Goal: Task Accomplishment & Management: Manage account settings

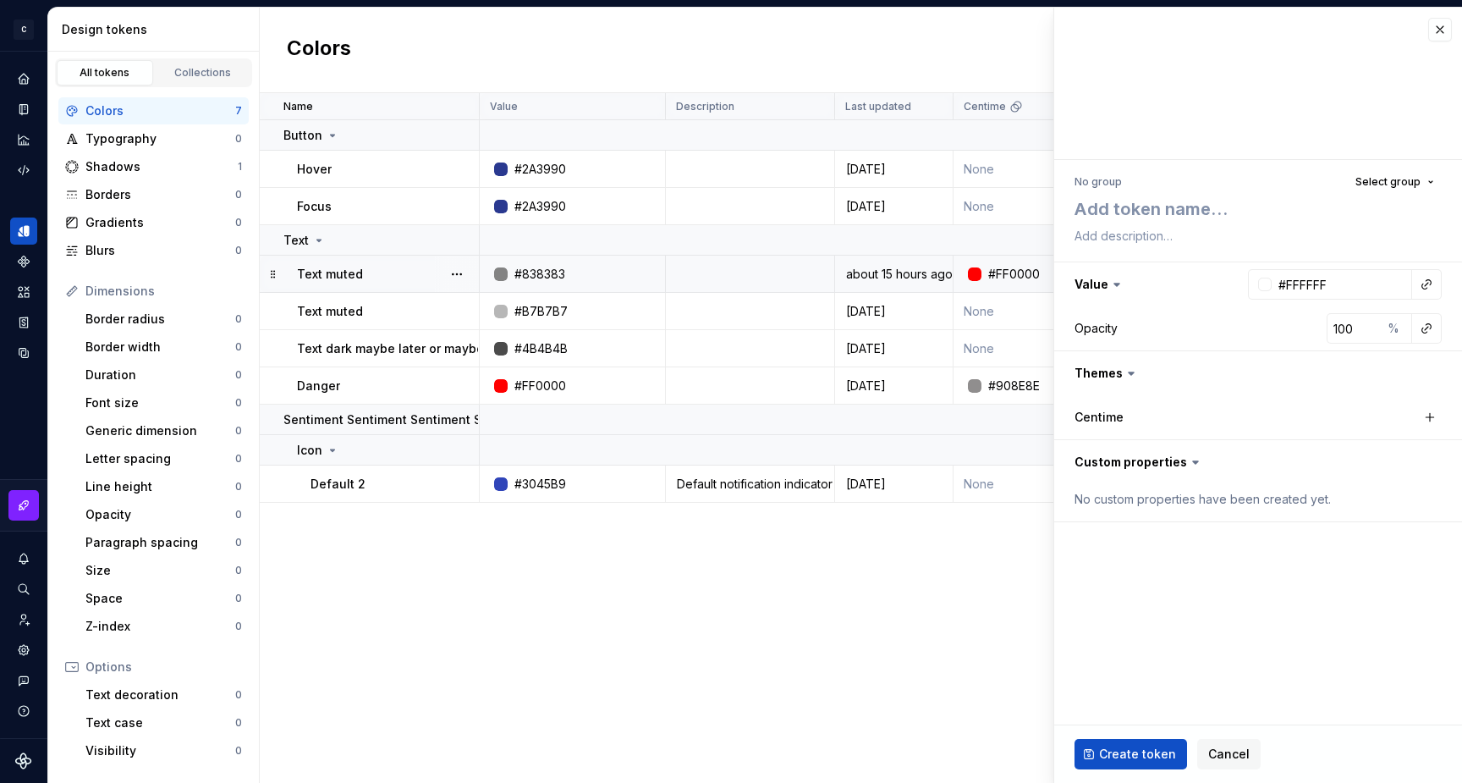
click at [360, 283] on td "Text muted" at bounding box center [370, 273] width 220 height 37
click at [370, 299] on td "Text muted" at bounding box center [370, 311] width 220 height 37
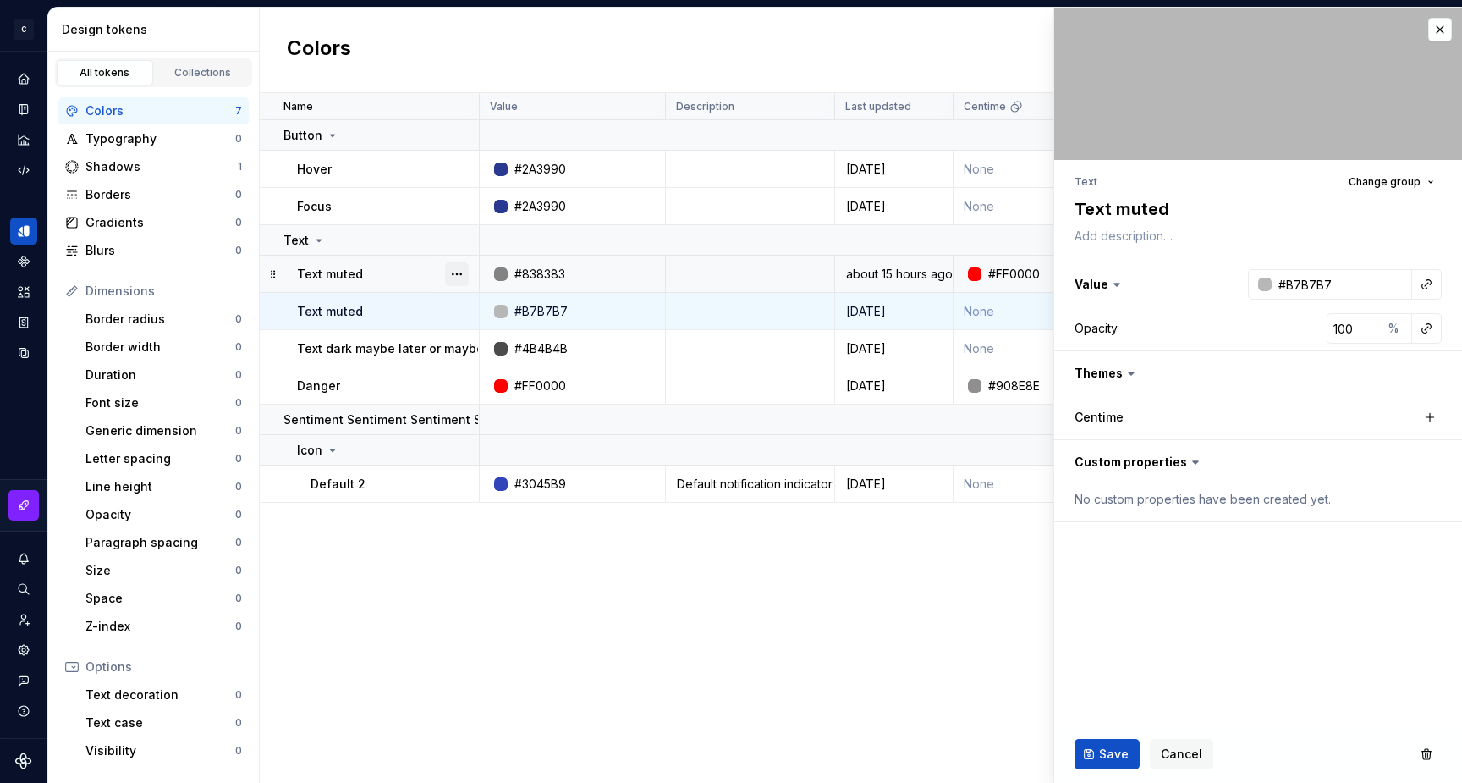
type textarea "*"
click at [451, 277] on button "button" at bounding box center [457, 274] width 24 height 24
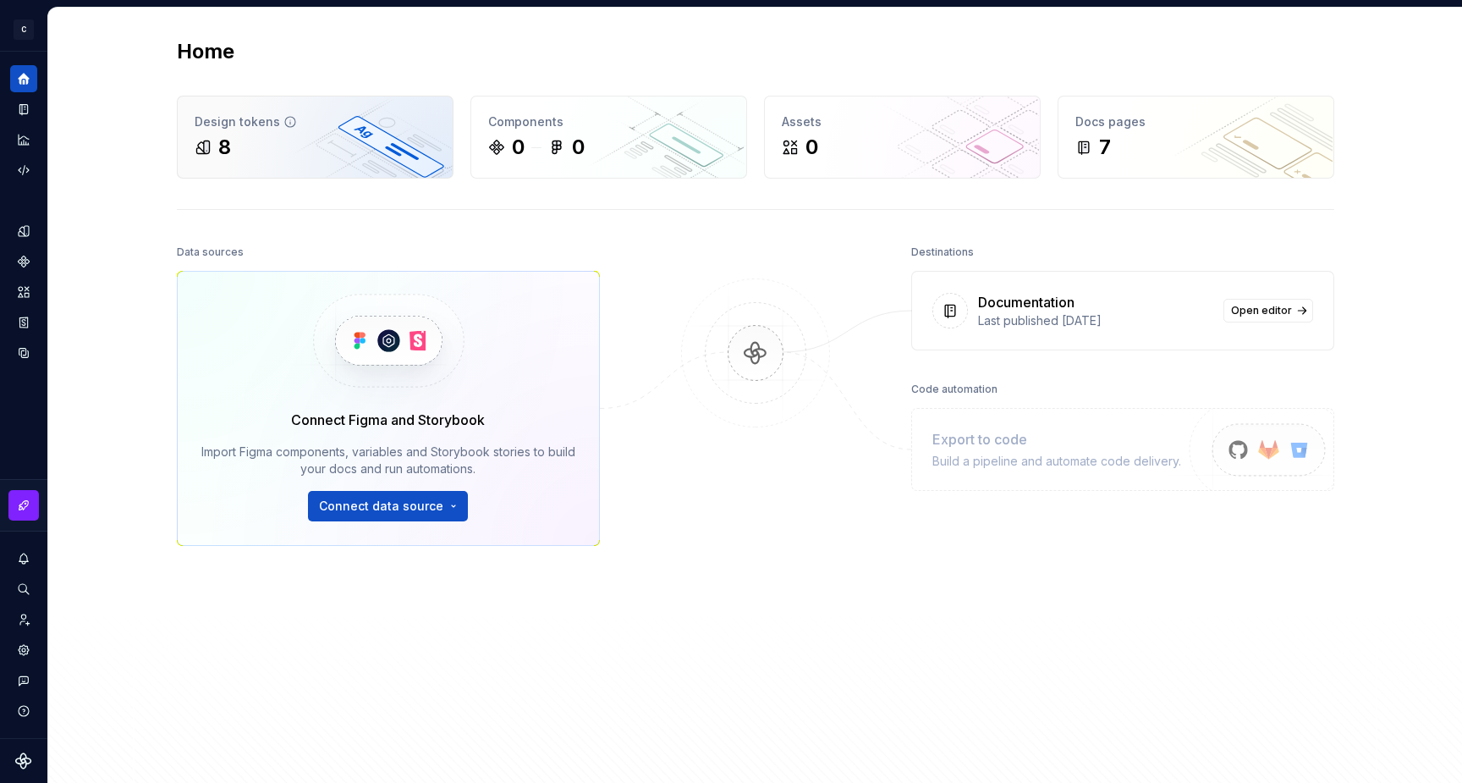
click at [219, 138] on div "8" at bounding box center [224, 147] width 13 height 27
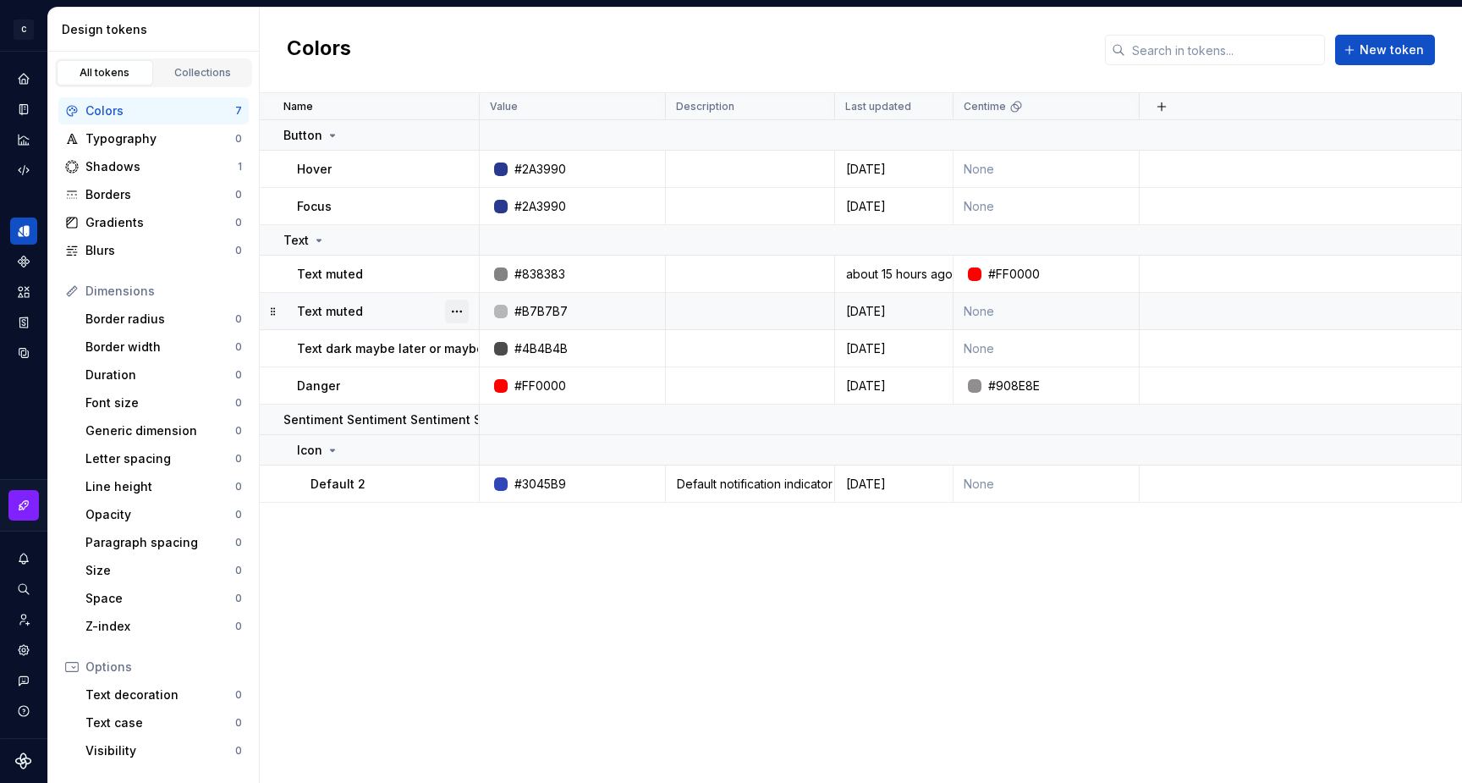
click at [459, 305] on button "button" at bounding box center [457, 311] width 24 height 24
click at [492, 404] on div "Delete token" at bounding box center [531, 406] width 110 height 17
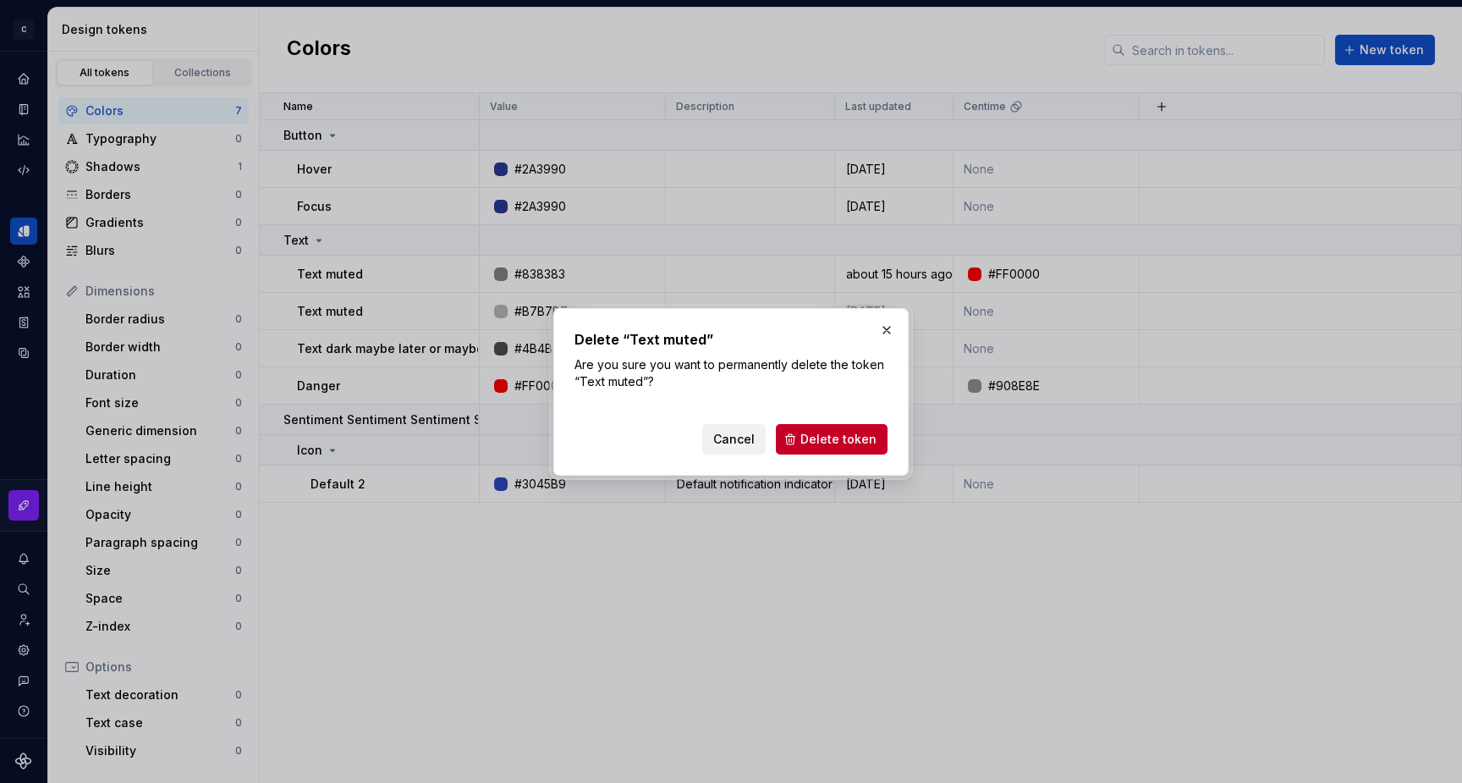
click at [736, 444] on span "Cancel" at bounding box center [733, 439] width 41 height 17
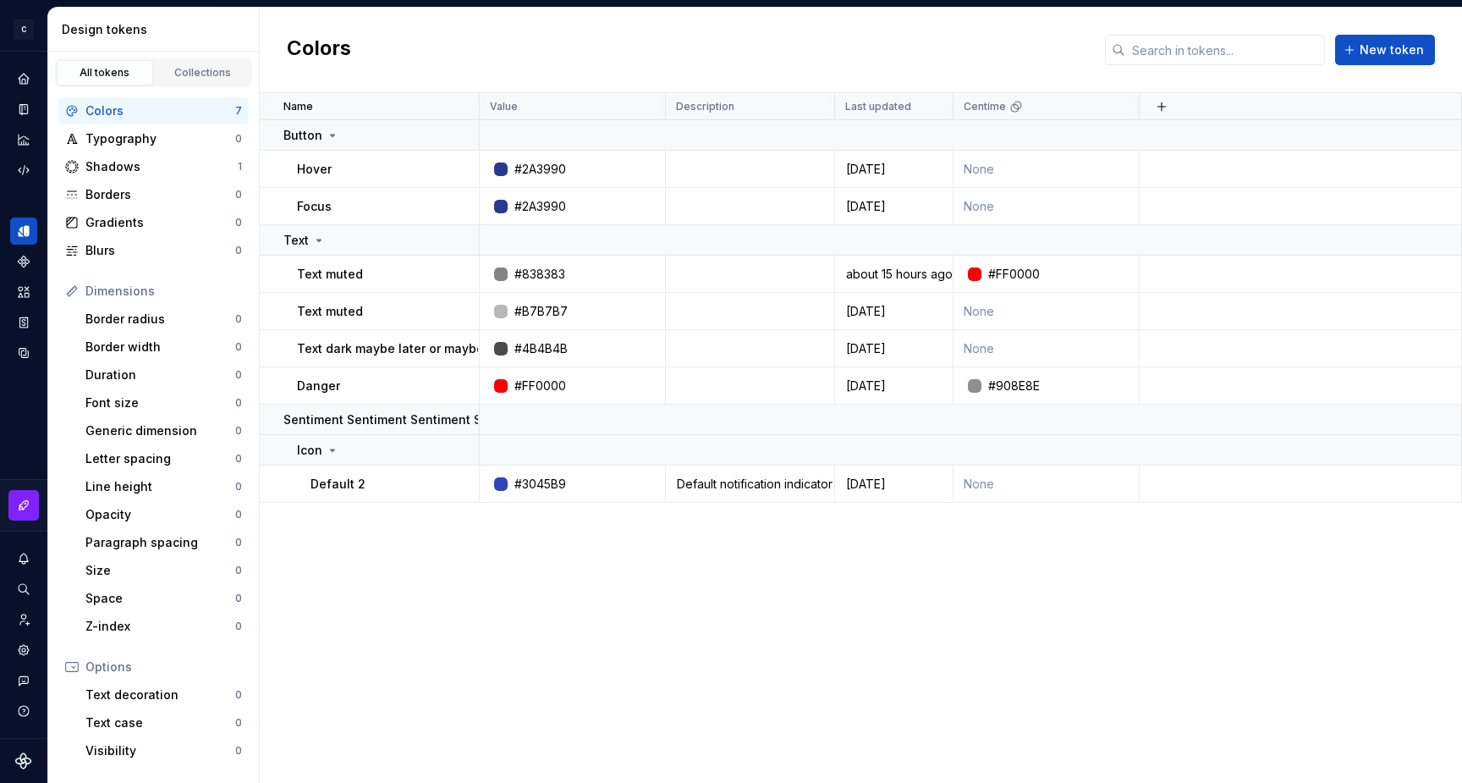
click at [605, 517] on div "Name Value Description Last updated Centime Button Hover #2A3990 [DATE] None Fo…" at bounding box center [861, 437] width 1202 height 689
